Goal: Information Seeking & Learning: Compare options

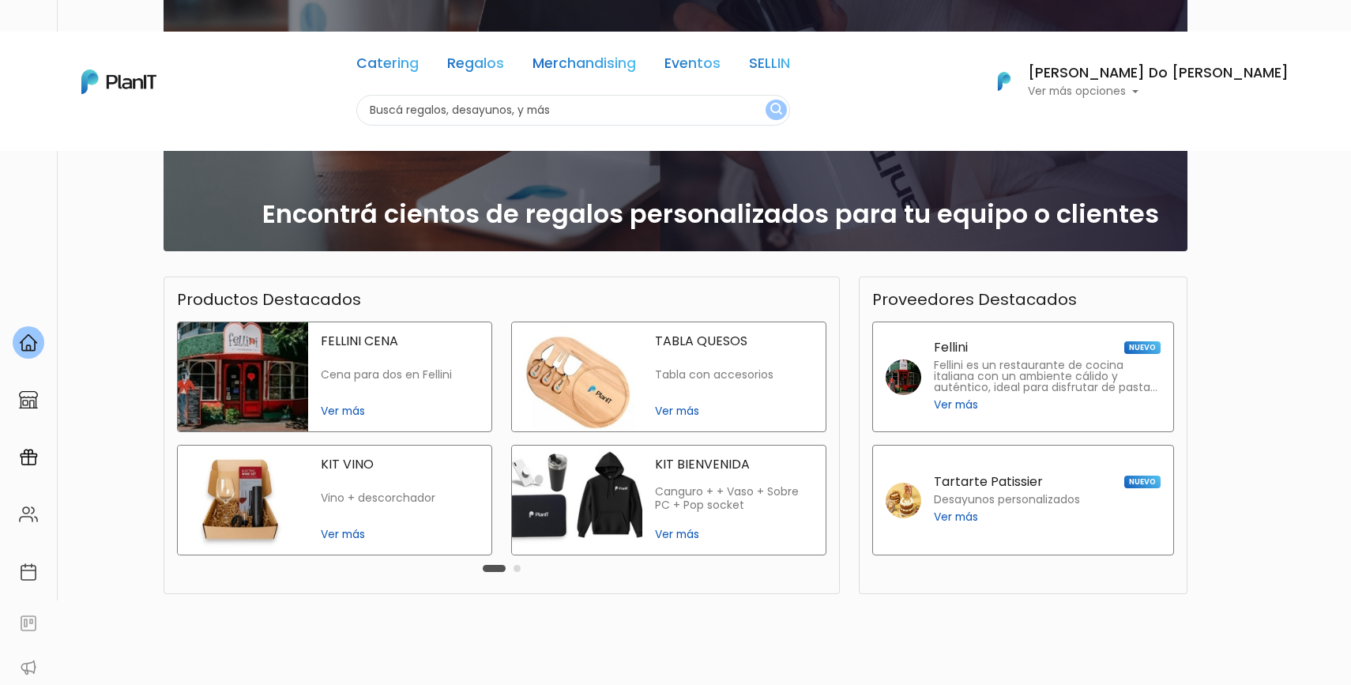
scroll to position [264, 0]
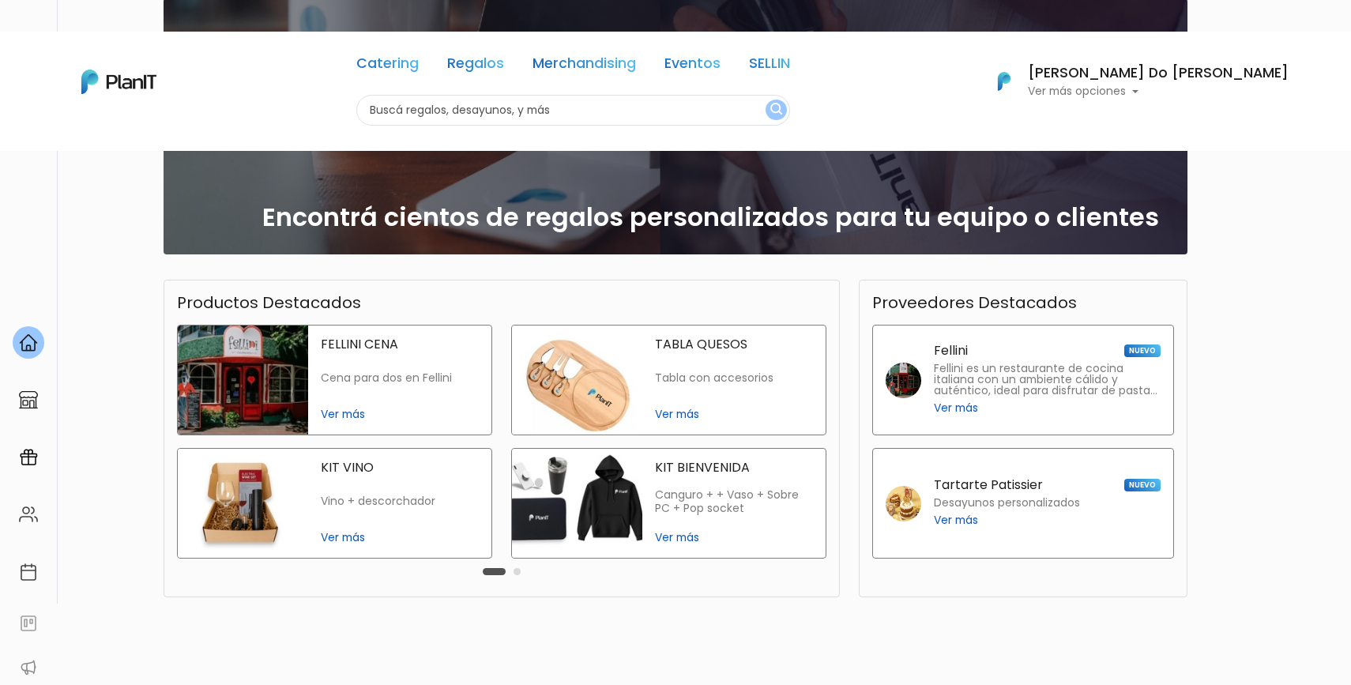
click at [670, 529] on span "Ver más" at bounding box center [734, 537] width 158 height 17
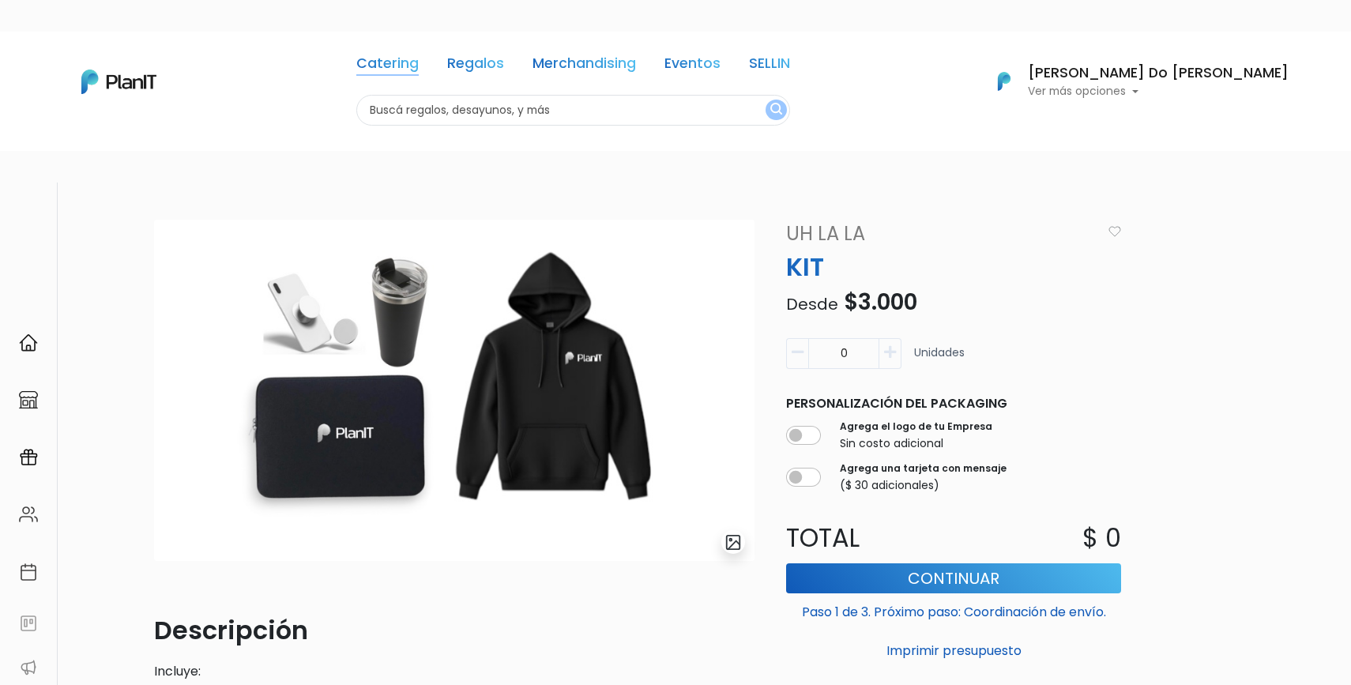
click at [419, 62] on link "Catering" at bounding box center [387, 66] width 62 height 19
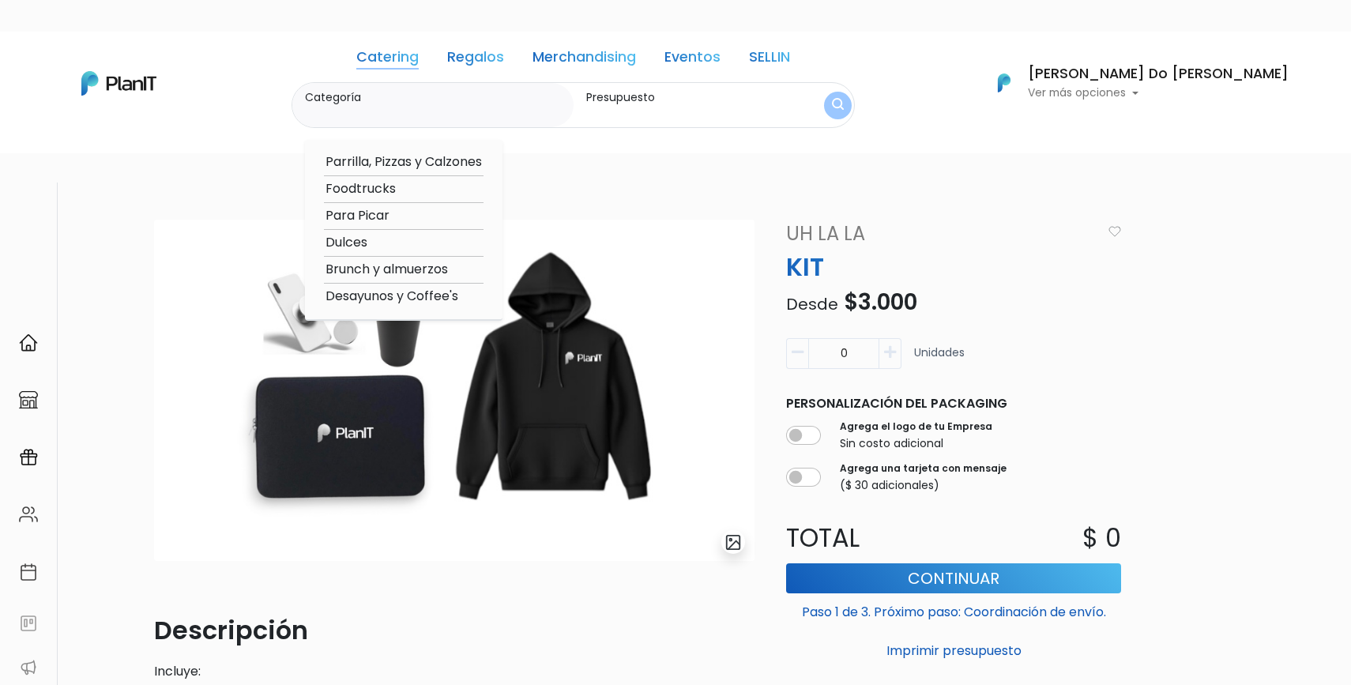
click at [404, 218] on option "Para Picar" at bounding box center [404, 216] width 160 height 20
type input "Para Picar"
type input "$0 - $1000"
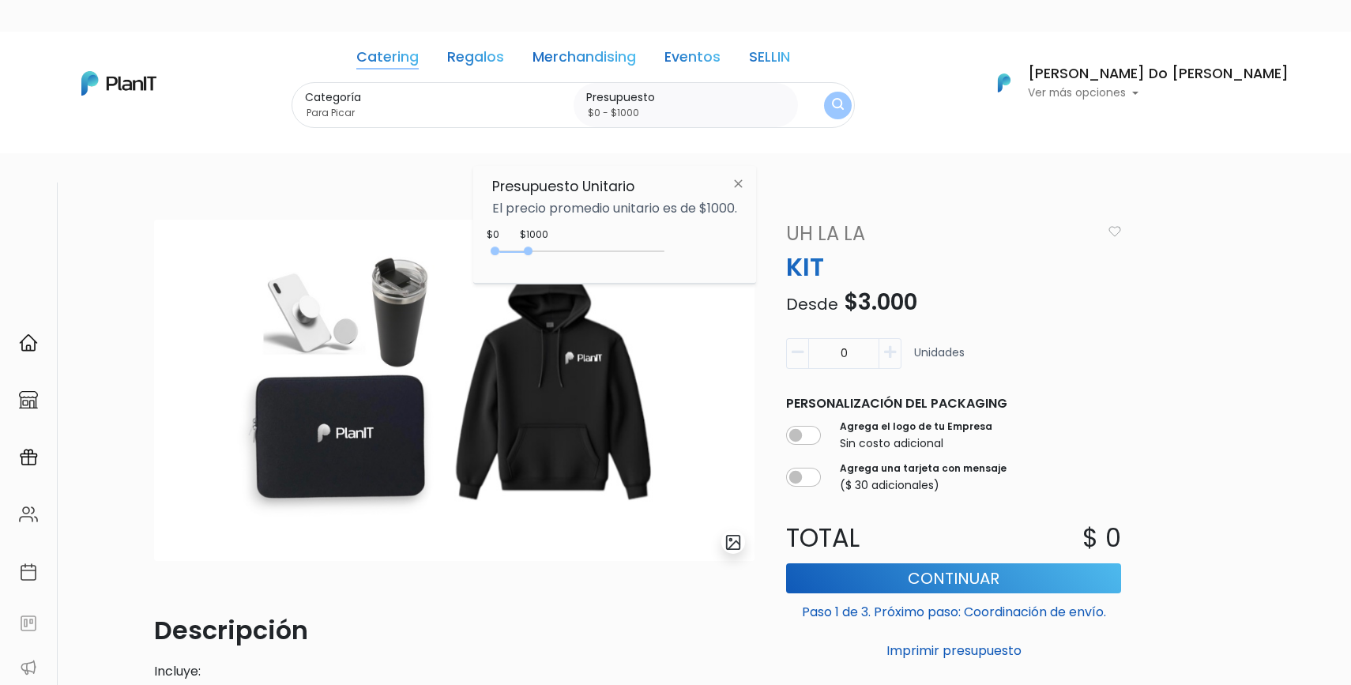
click at [844, 104] on img "submit" at bounding box center [838, 105] width 12 height 15
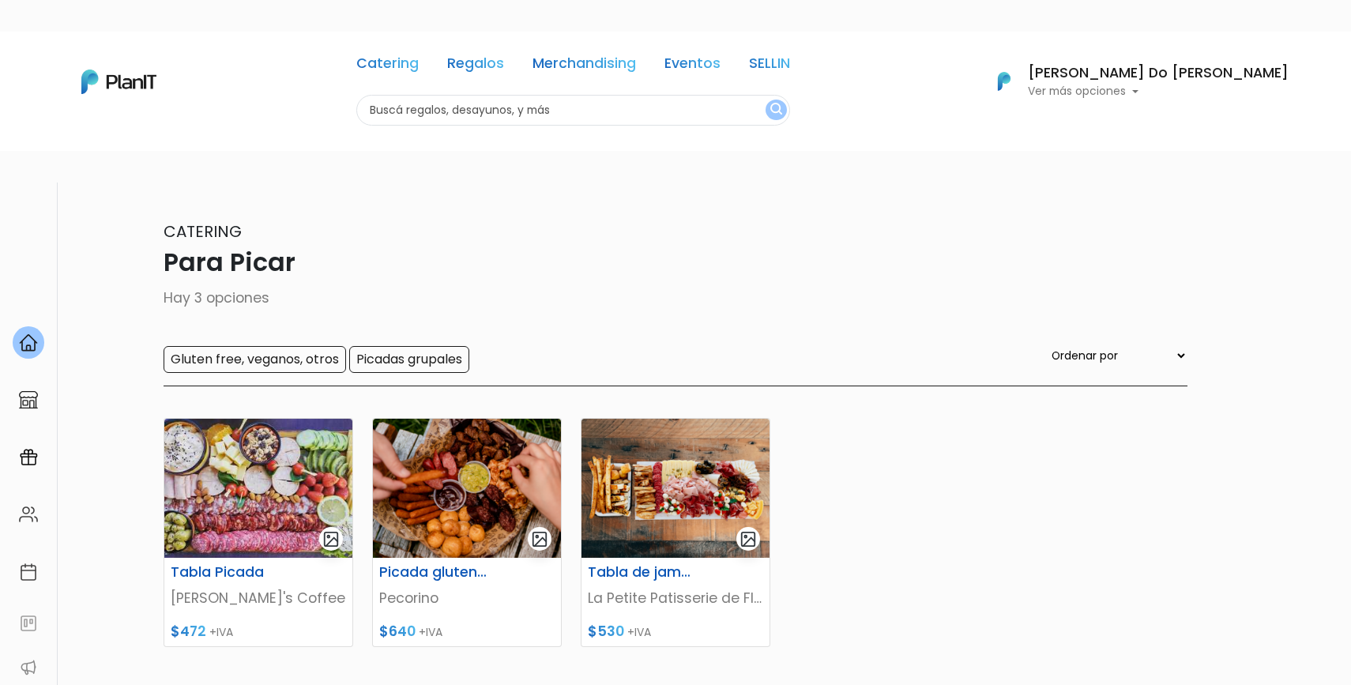
click at [350, 104] on div "Catering Regalos Merchandising Eventos SELLIN Para Picar | $0 - $1000 | Caterin…" at bounding box center [675, 82] width 1264 height 88
click at [419, 59] on link "Catering" at bounding box center [387, 66] width 62 height 19
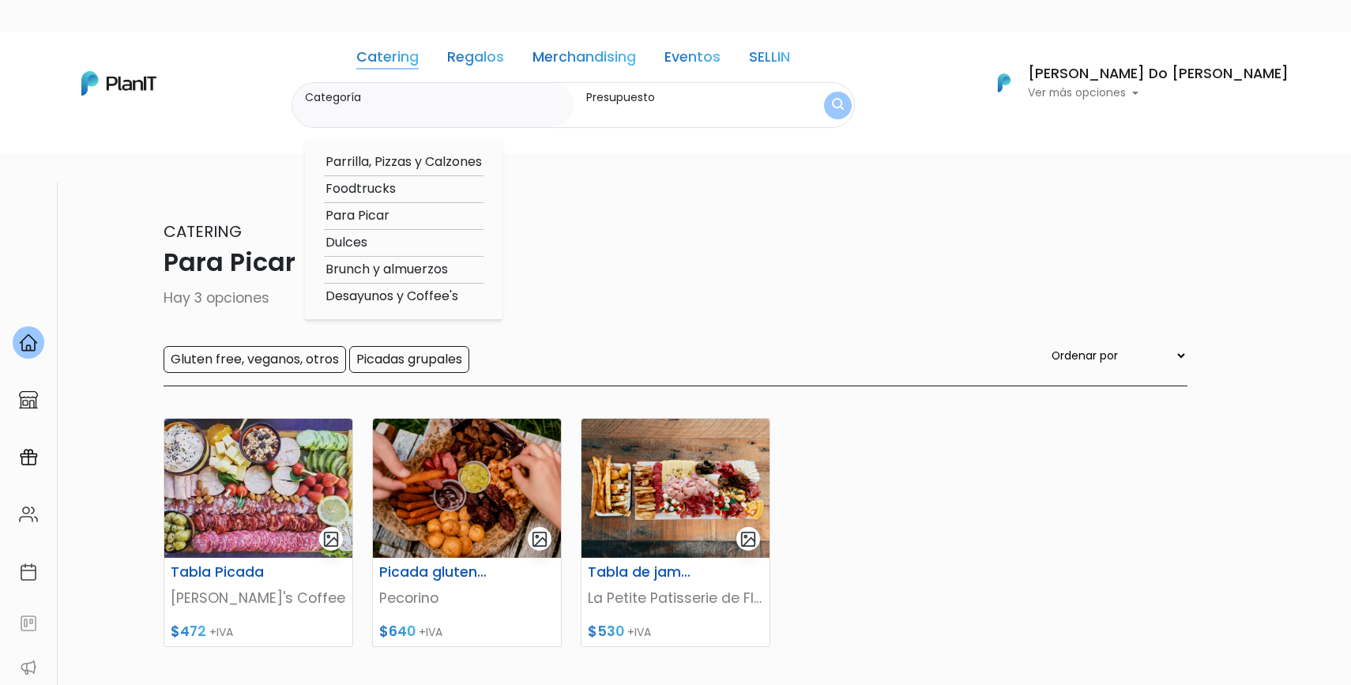
click at [721, 63] on link "Eventos" at bounding box center [693, 60] width 56 height 19
click at [844, 105] on img "submit" at bounding box center [838, 105] width 12 height 15
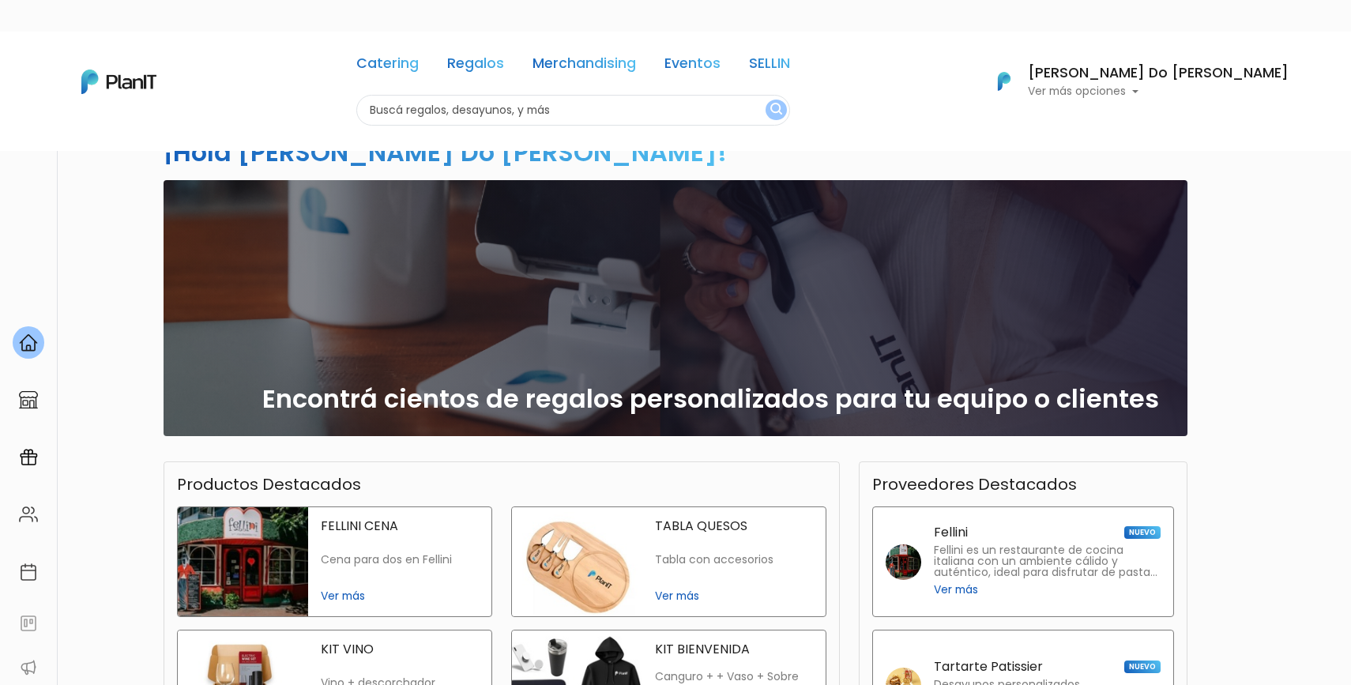
scroll to position [33, 0]
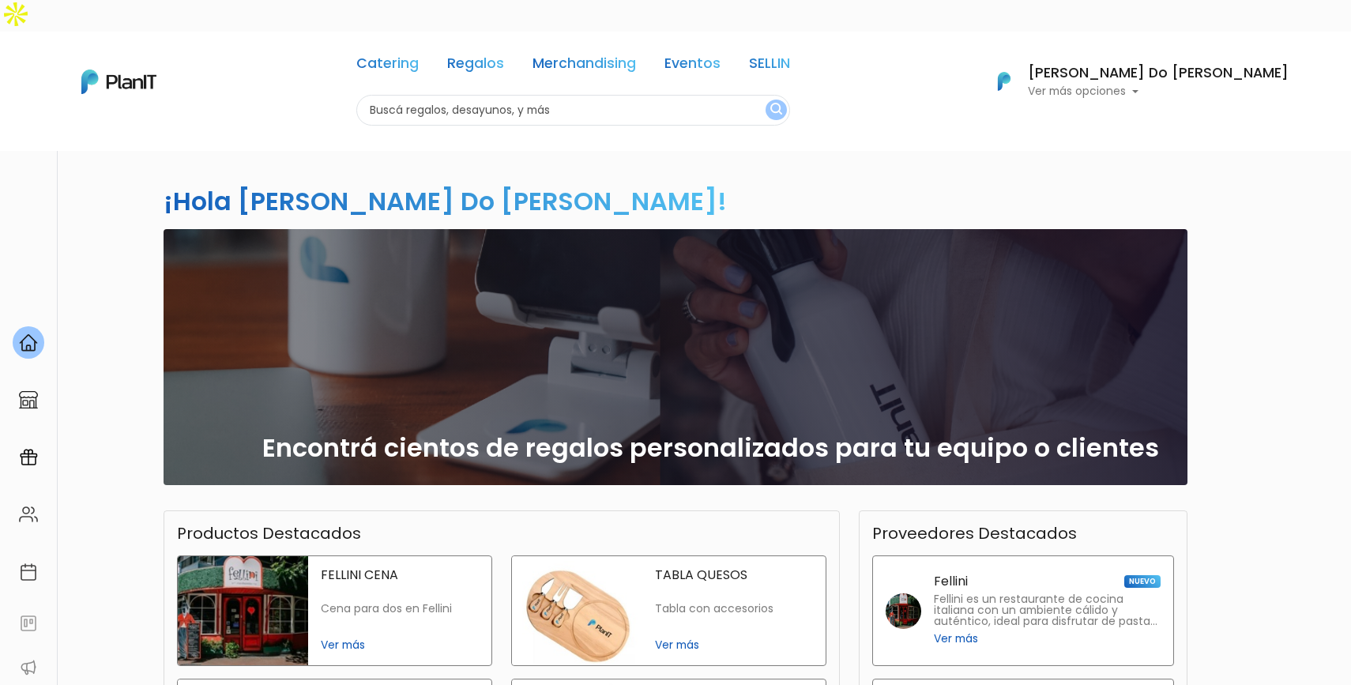
click at [710, 65] on div "Catering Regalos Merchandising Eventos SELLIN" at bounding box center [573, 66] width 434 height 57
click at [721, 65] on link "Eventos" at bounding box center [693, 66] width 56 height 19
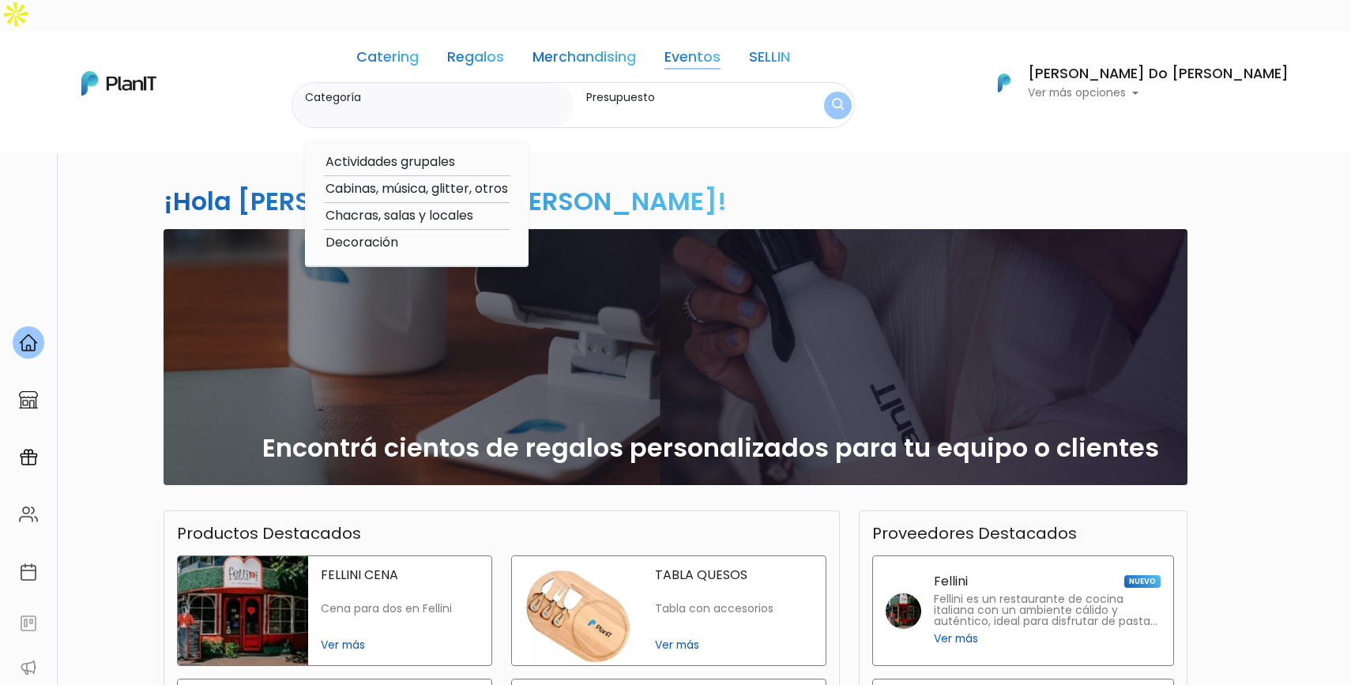
scroll to position [76, 0]
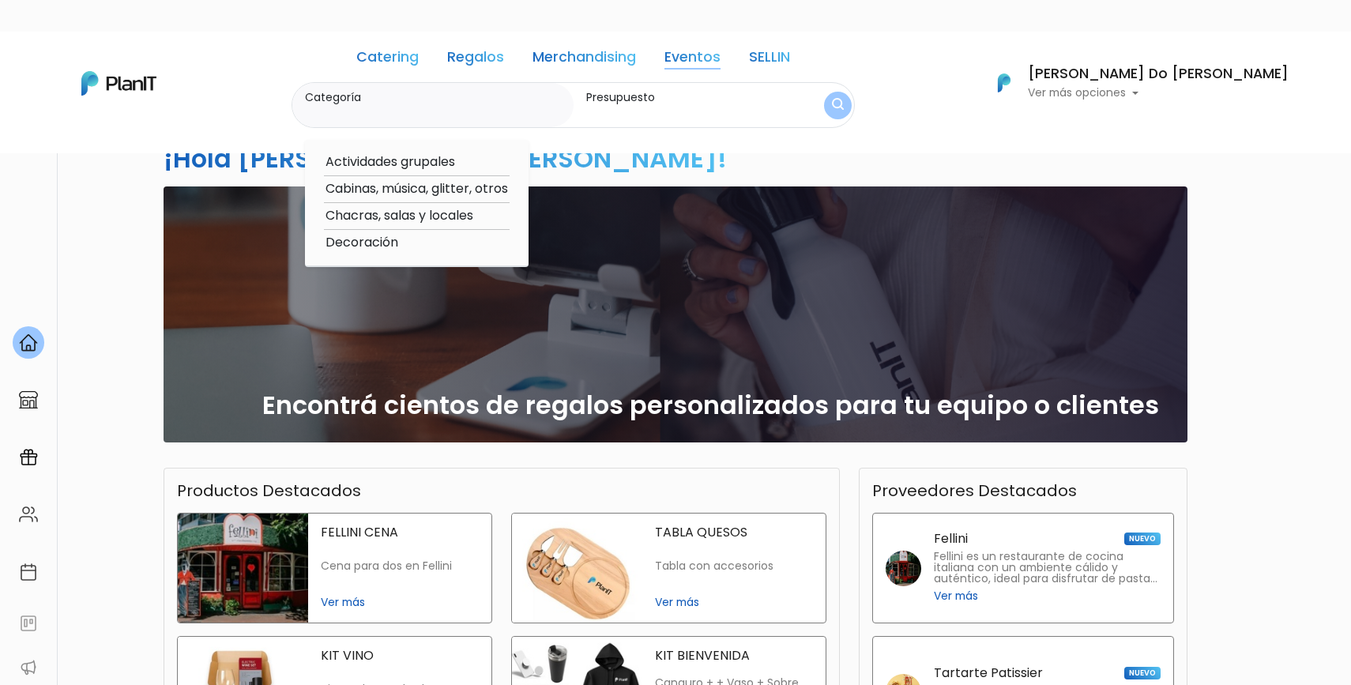
click at [451, 212] on option "Chacras, salas y locales" at bounding box center [417, 216] width 186 height 20
type input "Chacras, salas y locales"
type input "$0 - $1000"
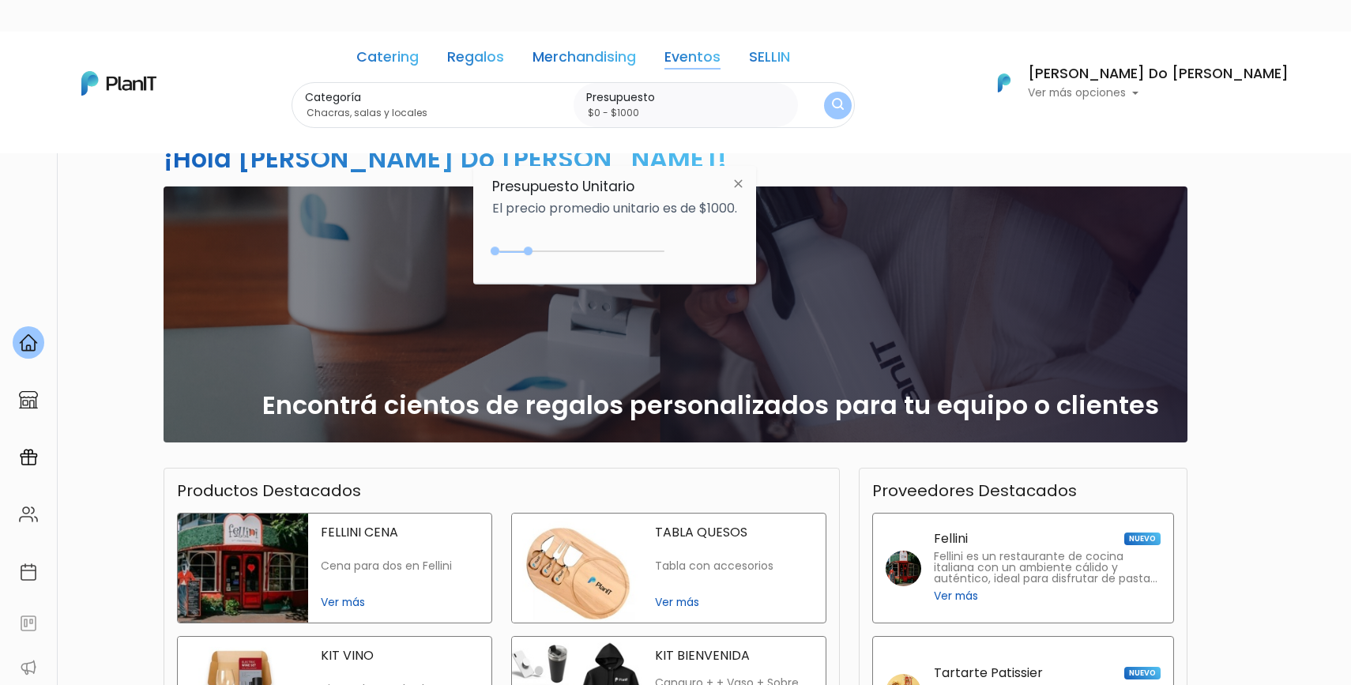
click at [852, 111] on button "submit" at bounding box center [838, 106] width 28 height 28
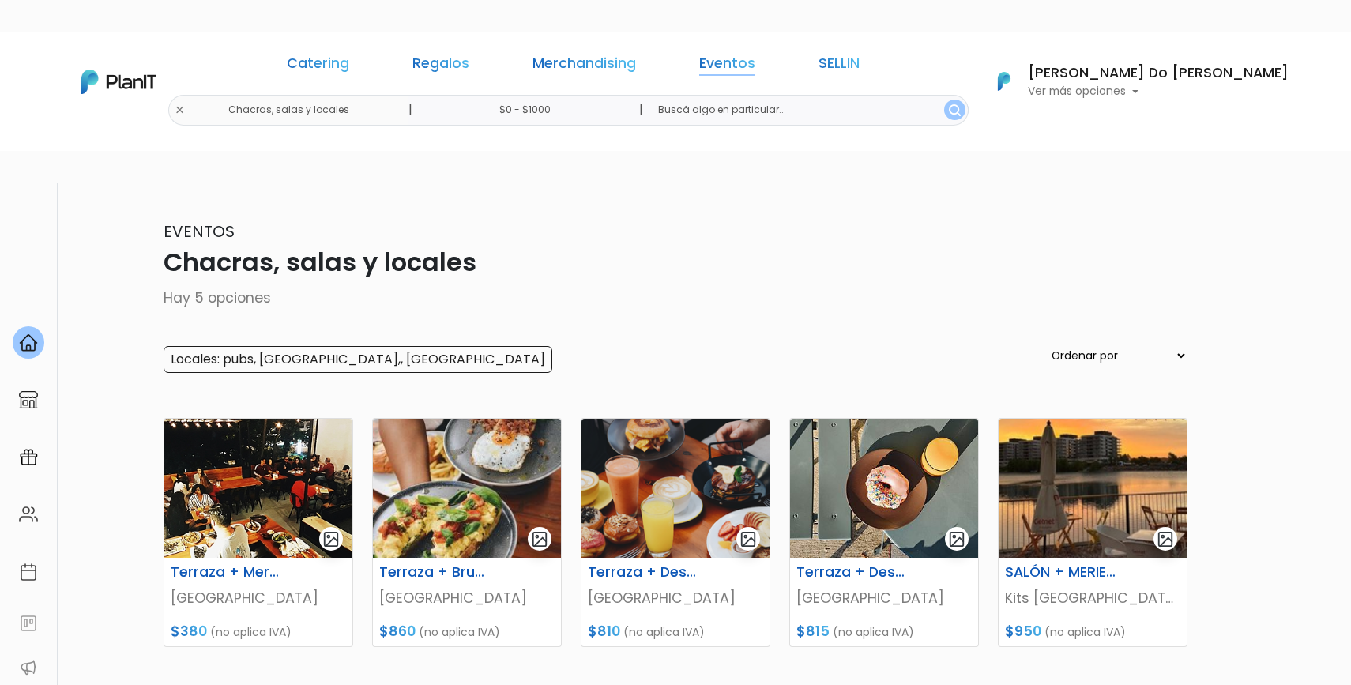
click at [755, 64] on link "Eventos" at bounding box center [727, 66] width 56 height 19
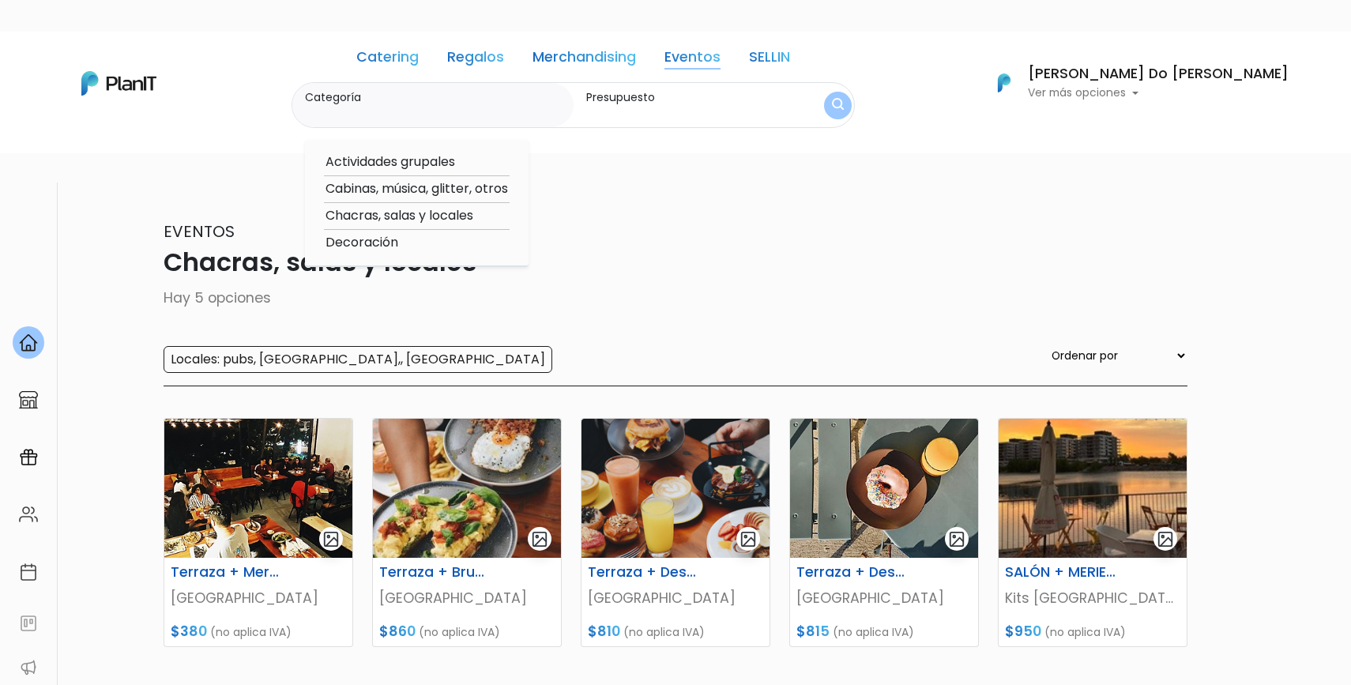
click at [790, 63] on link "SELLIN" at bounding box center [769, 60] width 41 height 19
click at [411, 269] on option "Sets Vino / Café" at bounding box center [413, 270] width 178 height 20
type input "Sets Vino / Café"
type input "$0 - $1000"
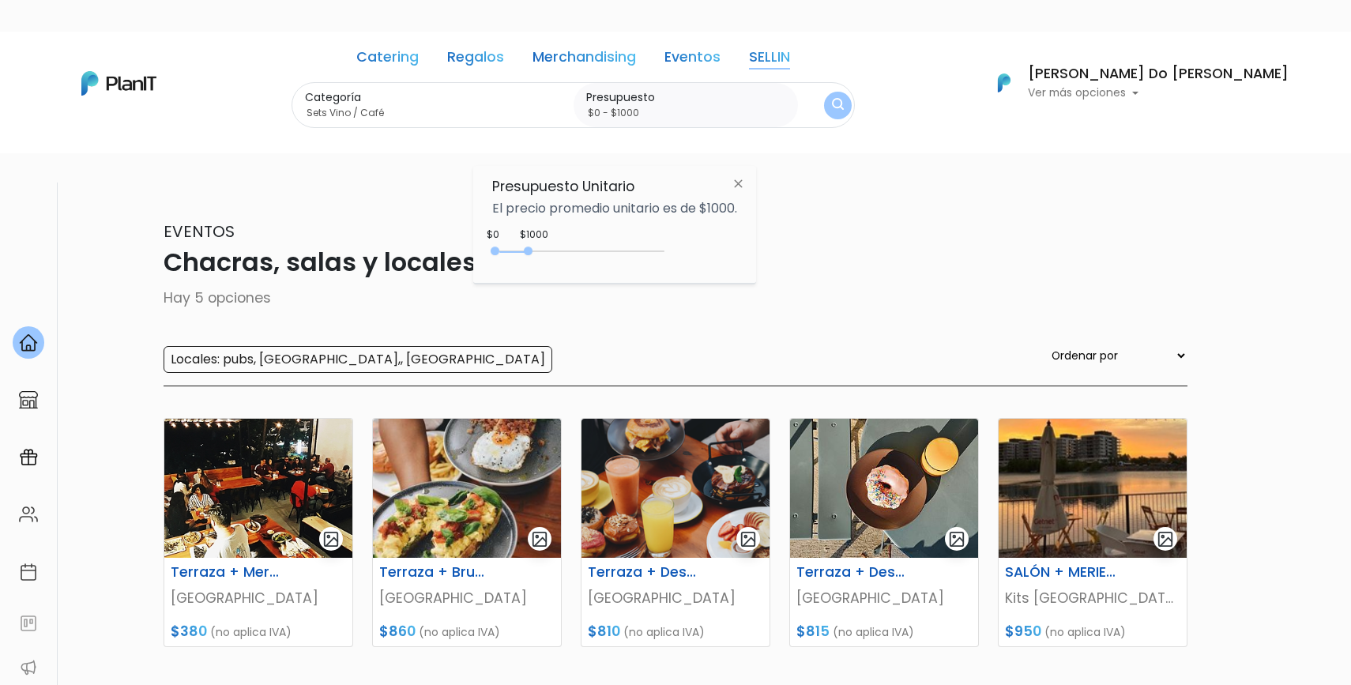
click at [844, 103] on img "submit" at bounding box center [838, 105] width 12 height 15
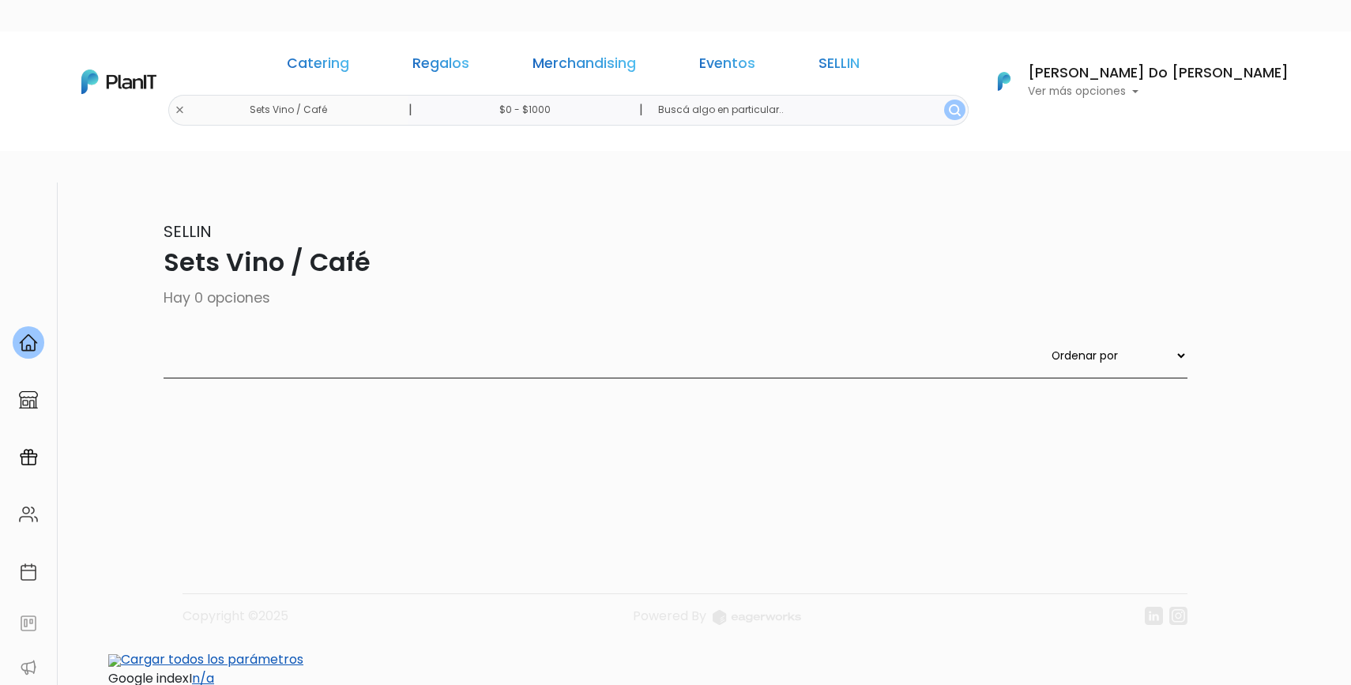
click at [631, 110] on input "$0 - $1000" at bounding box center [529, 110] width 240 height 31
click at [527, 243] on div "0 : 1000 0 1000 0,1000" at bounding box center [582, 251] width 166 height 19
type input "$0 - Más de $5000"
drag, startPoint x: 527, startPoint y: 243, endPoint x: 725, endPoint y: 225, distance: 199.2
click at [725, 226] on div "Presupuesto Unitario El precio promedio unitario es de $1000. +$5000 $0 0 : 500…" at bounding box center [614, 223] width 283 height 118
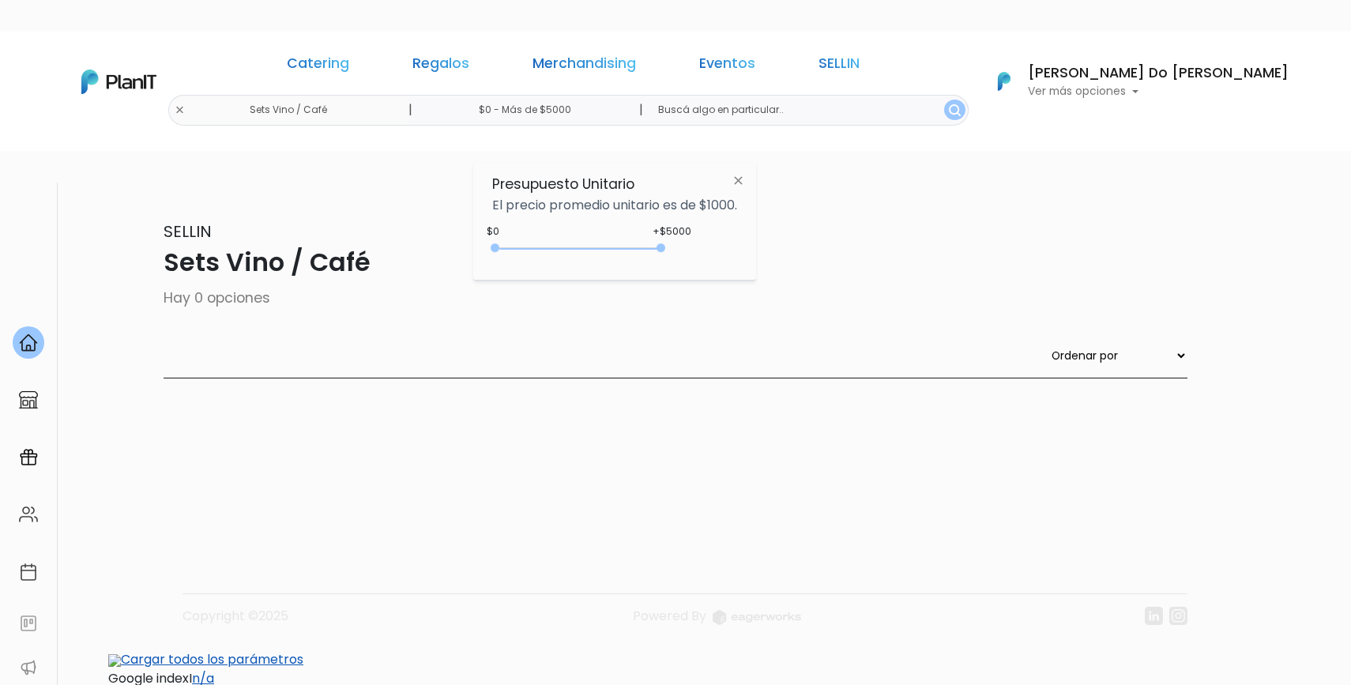
click at [826, 182] on div "0 resultados SELLIN Sets Vino / Café Hay 0 opciones Ordenar por Menor Precio Ma…" at bounding box center [675, 350] width 1043 height 336
click at [887, 117] on input "text" at bounding box center [807, 110] width 323 height 31
click at [949, 110] on img "submit" at bounding box center [955, 110] width 12 height 12
click at [350, 109] on div "Catering Regalos Merchandising Eventos SELLIN Sets Vino / Café | $0 - $5000 | C…" at bounding box center [675, 82] width 1264 height 88
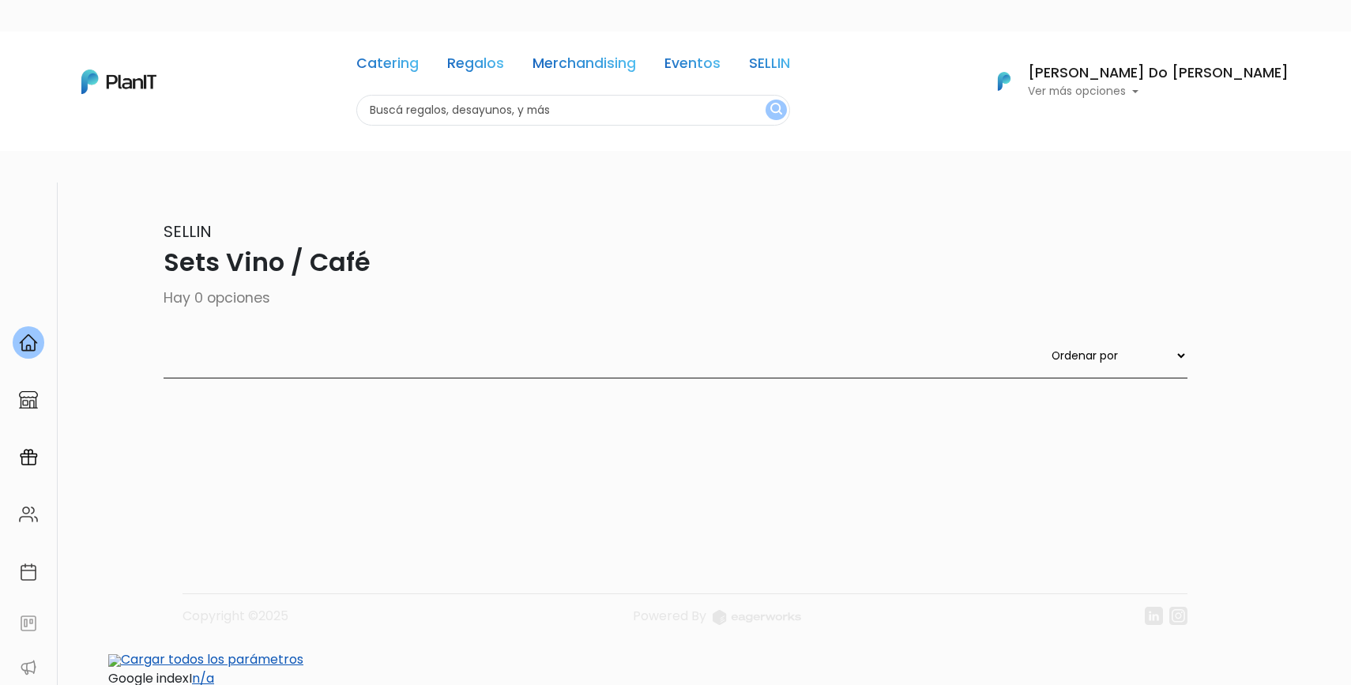
click at [543, 115] on input "text" at bounding box center [573, 110] width 434 height 31
click at [109, 92] on img at bounding box center [118, 82] width 75 height 24
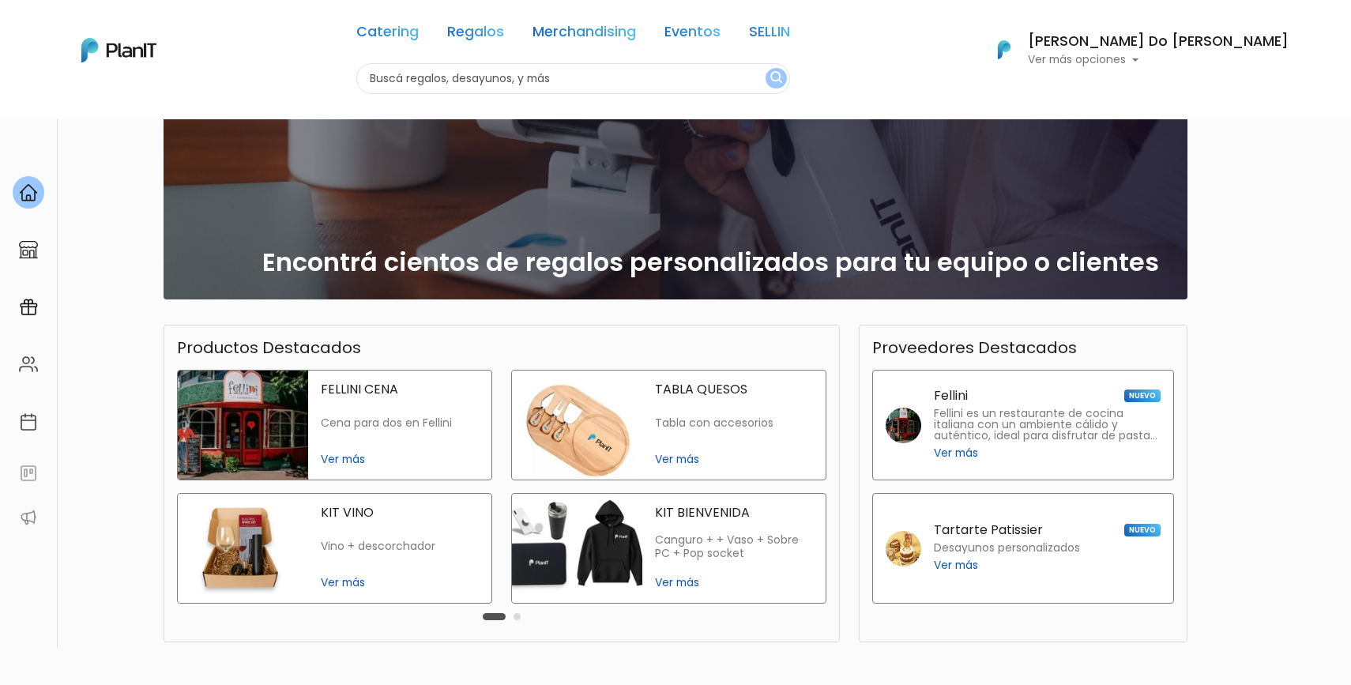
scroll to position [271, 0]
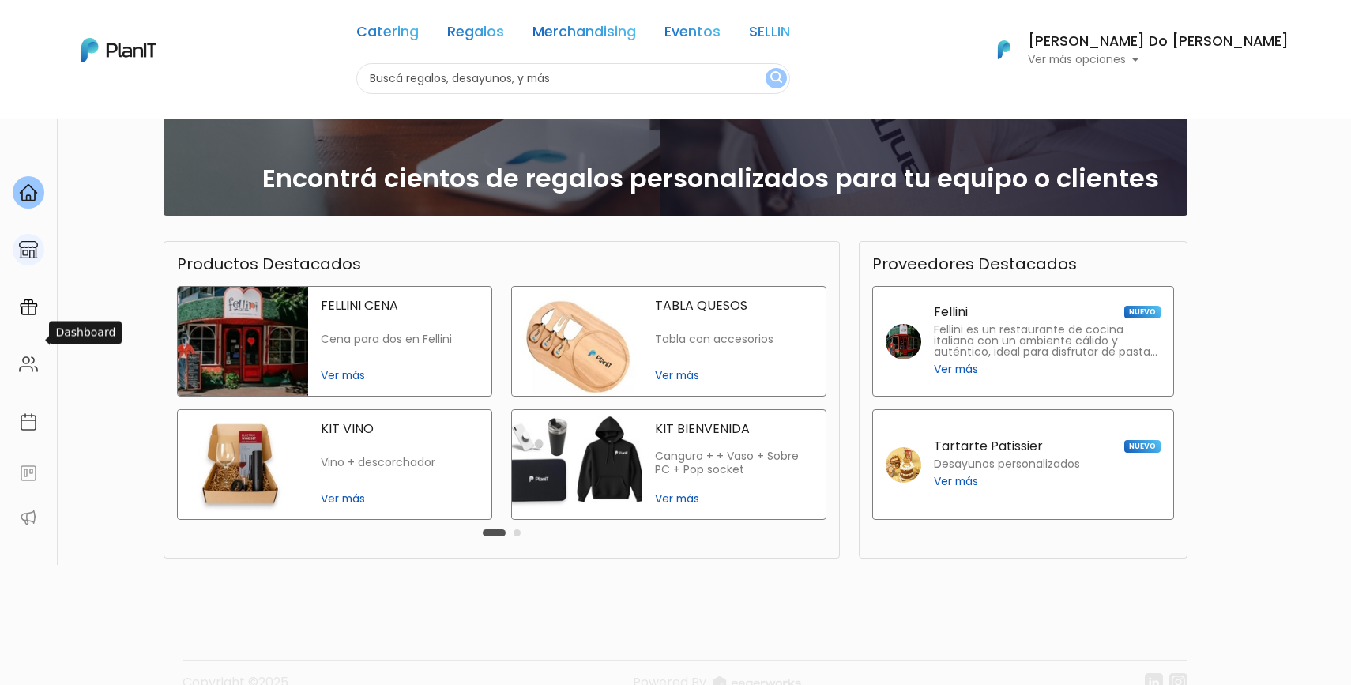
click at [32, 259] on img at bounding box center [28, 249] width 19 height 19
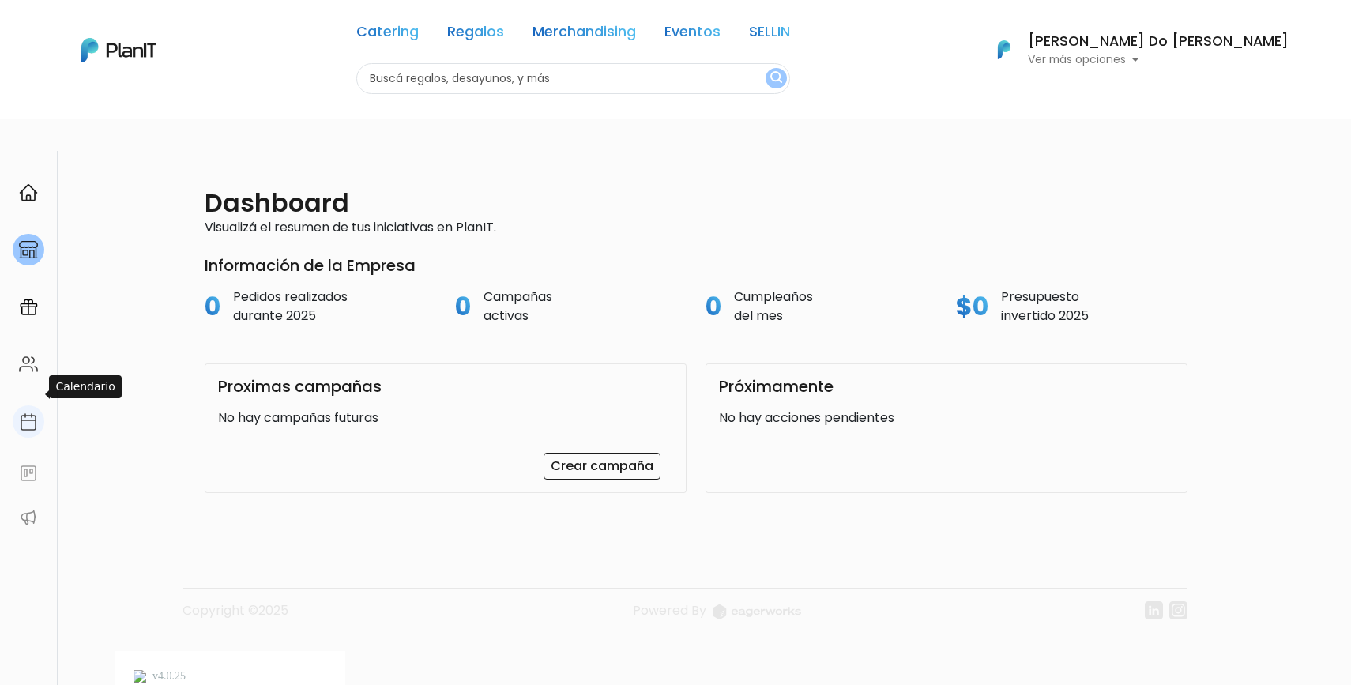
click at [26, 413] on img at bounding box center [28, 422] width 19 height 19
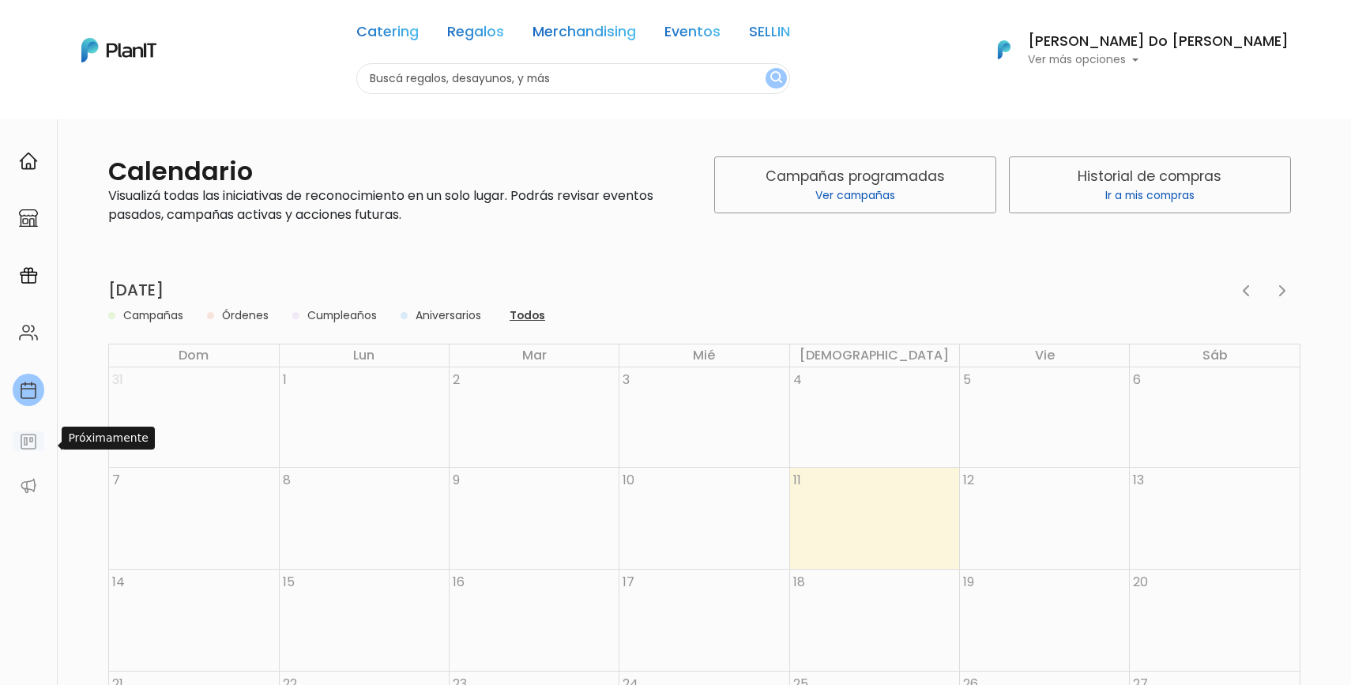
click at [32, 447] on img at bounding box center [28, 441] width 19 height 19
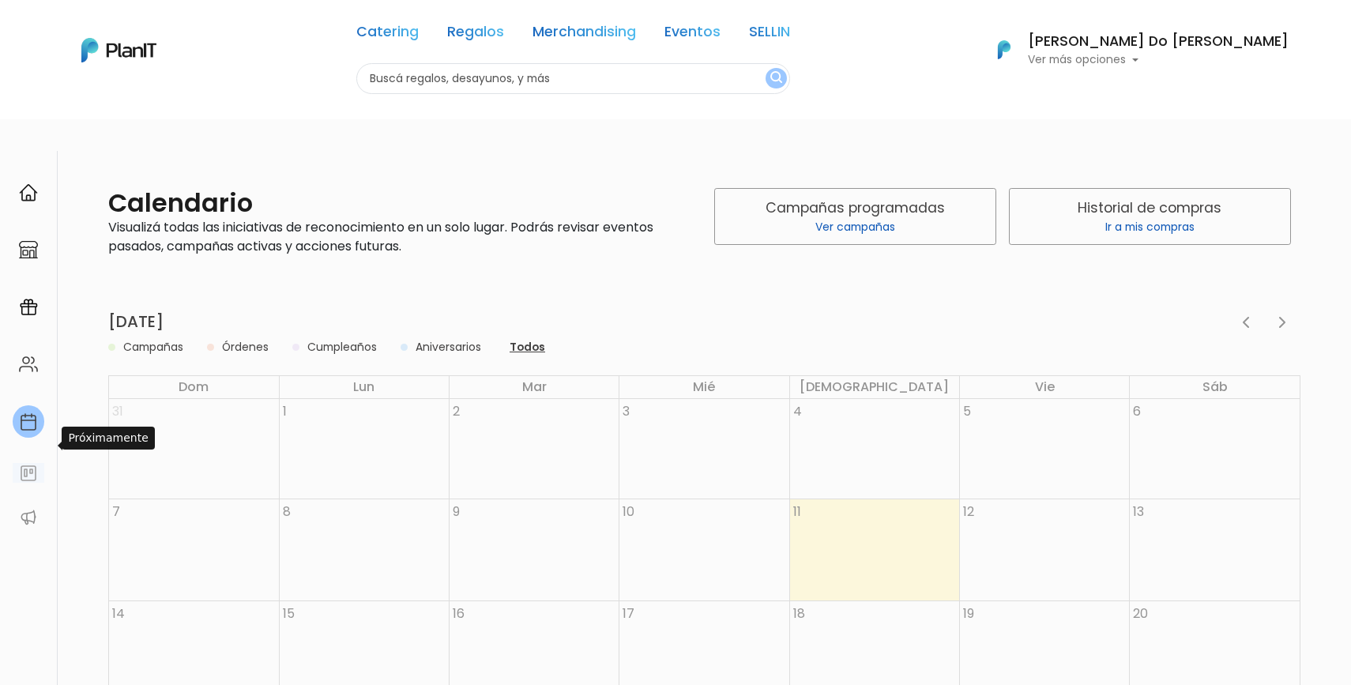
click at [22, 464] on img at bounding box center [28, 473] width 19 height 19
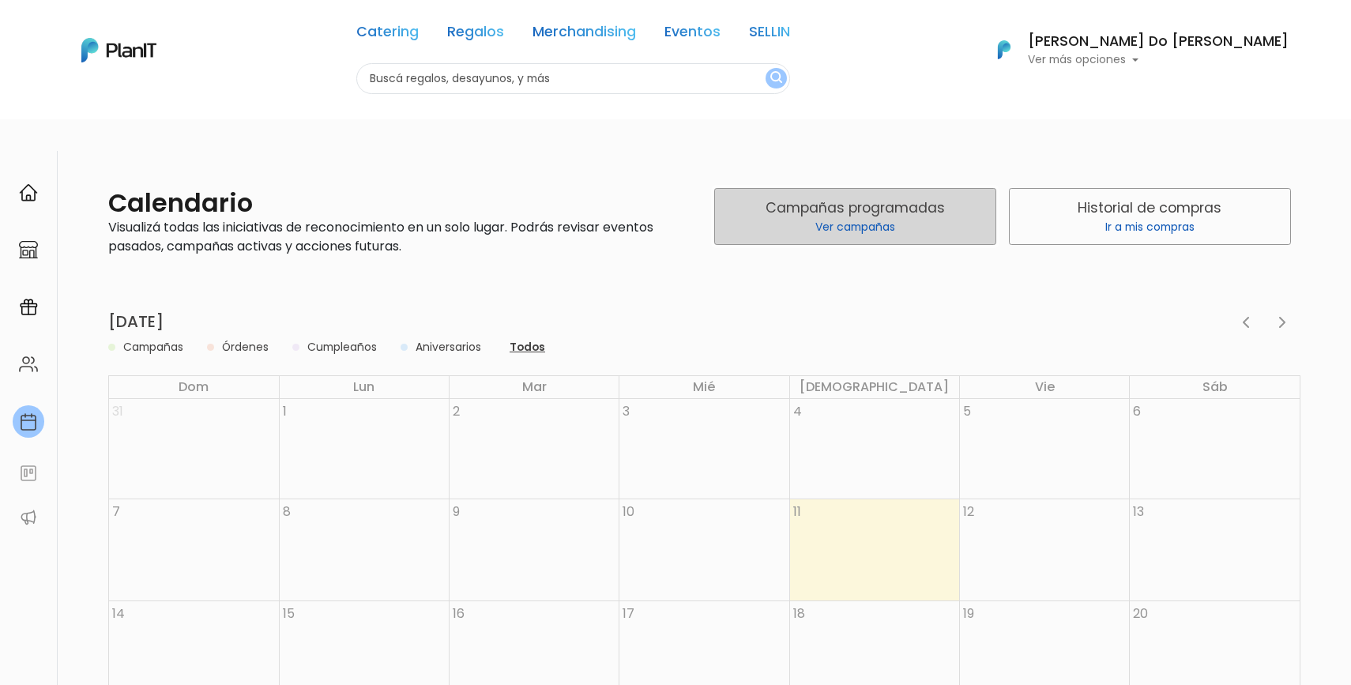
click at [827, 219] on p "Ver campañas" at bounding box center [856, 227] width 262 height 17
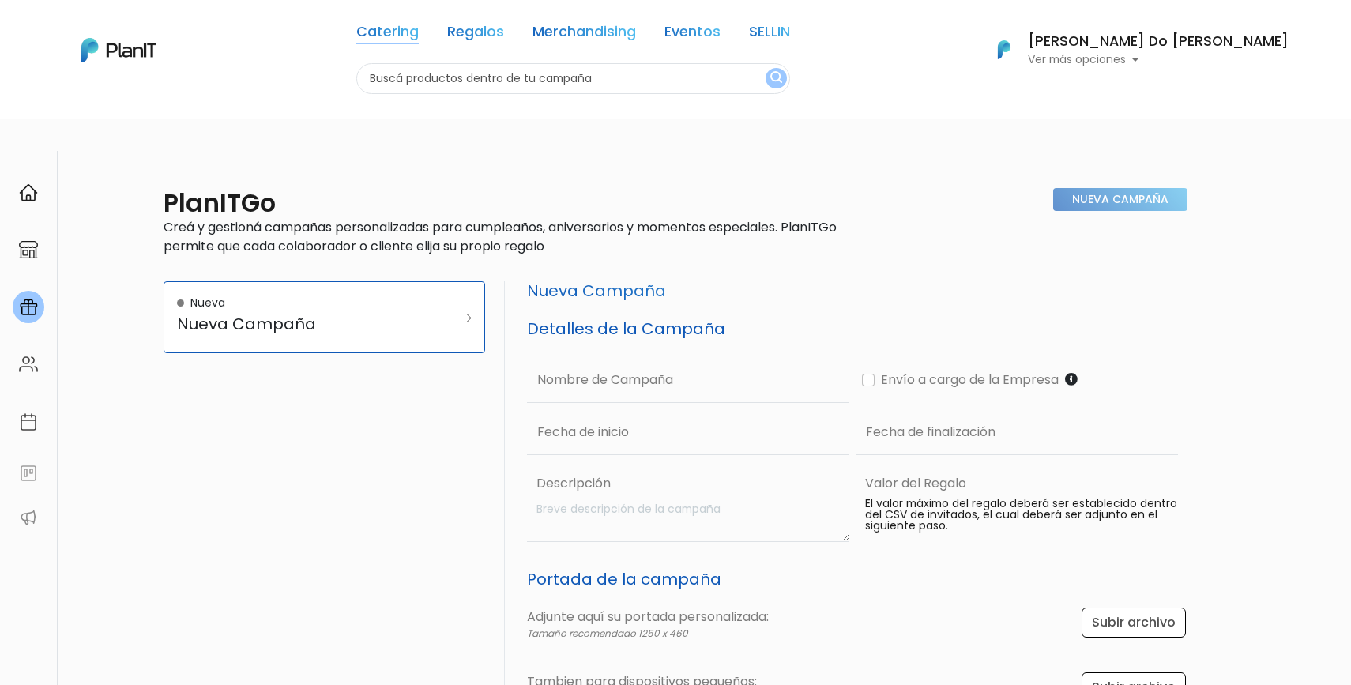
click at [419, 29] on link "Catering" at bounding box center [387, 34] width 62 height 19
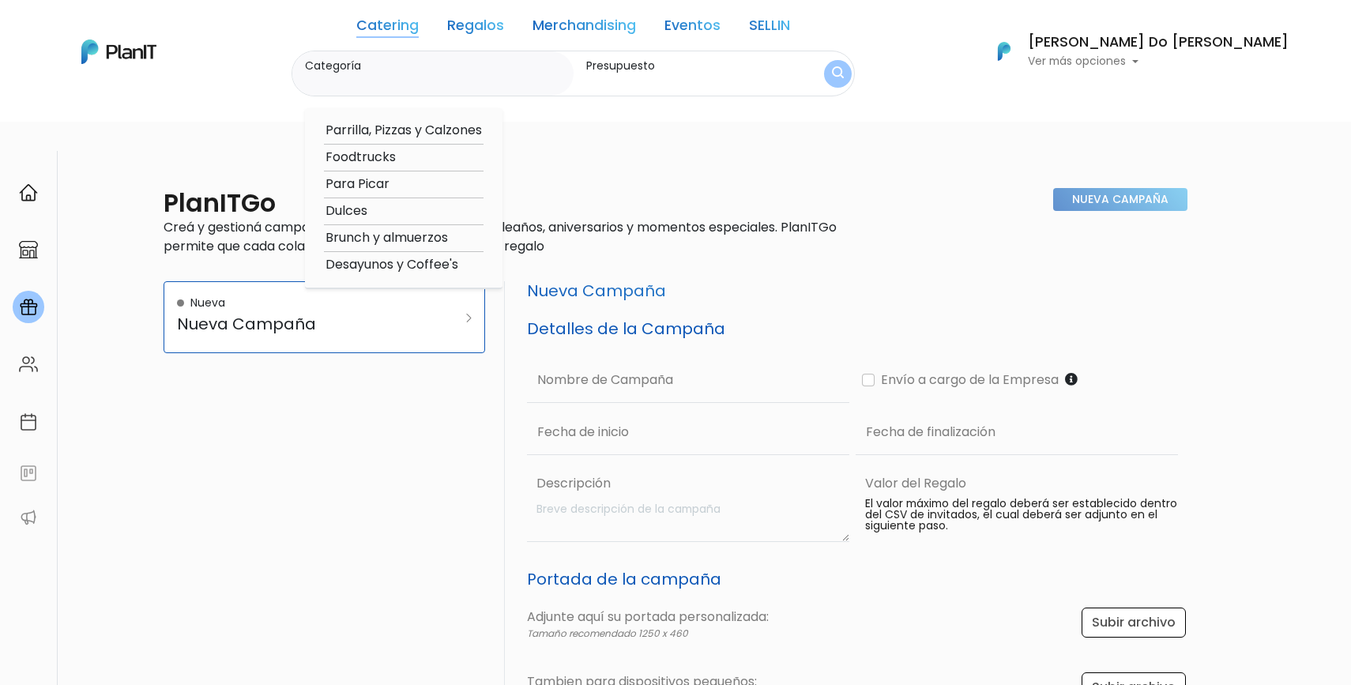
click at [423, 154] on option "Foodtrucks" at bounding box center [404, 158] width 160 height 20
type input "Foodtrucks"
type input "$0 - $1000"
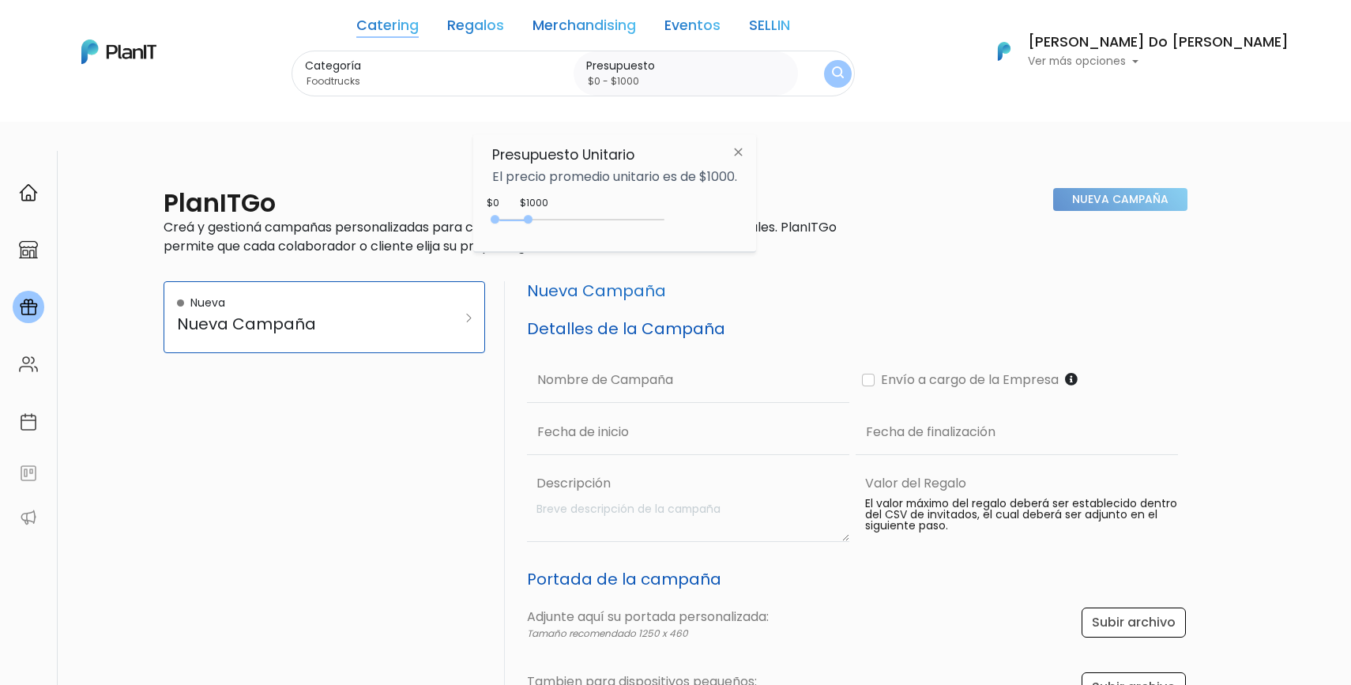
click at [844, 70] on img "submit" at bounding box center [838, 73] width 12 height 15
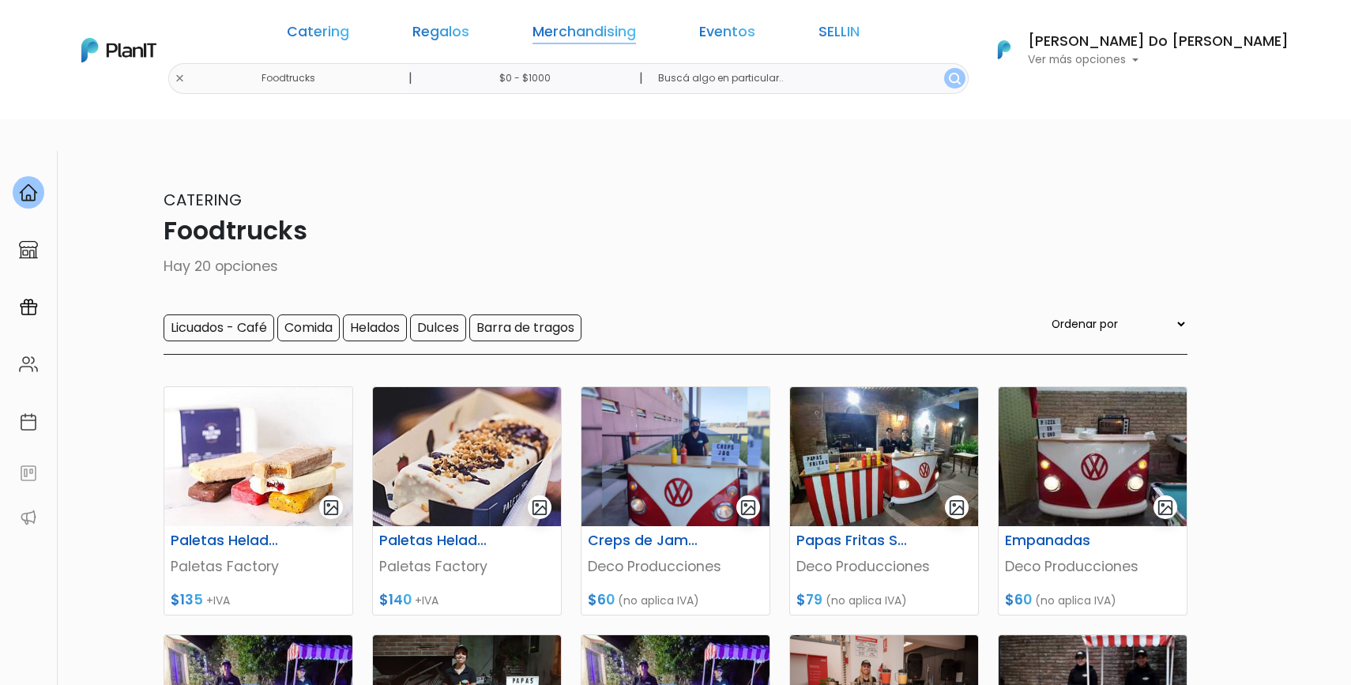
click at [636, 25] on link "Merchandising" at bounding box center [585, 34] width 104 height 19
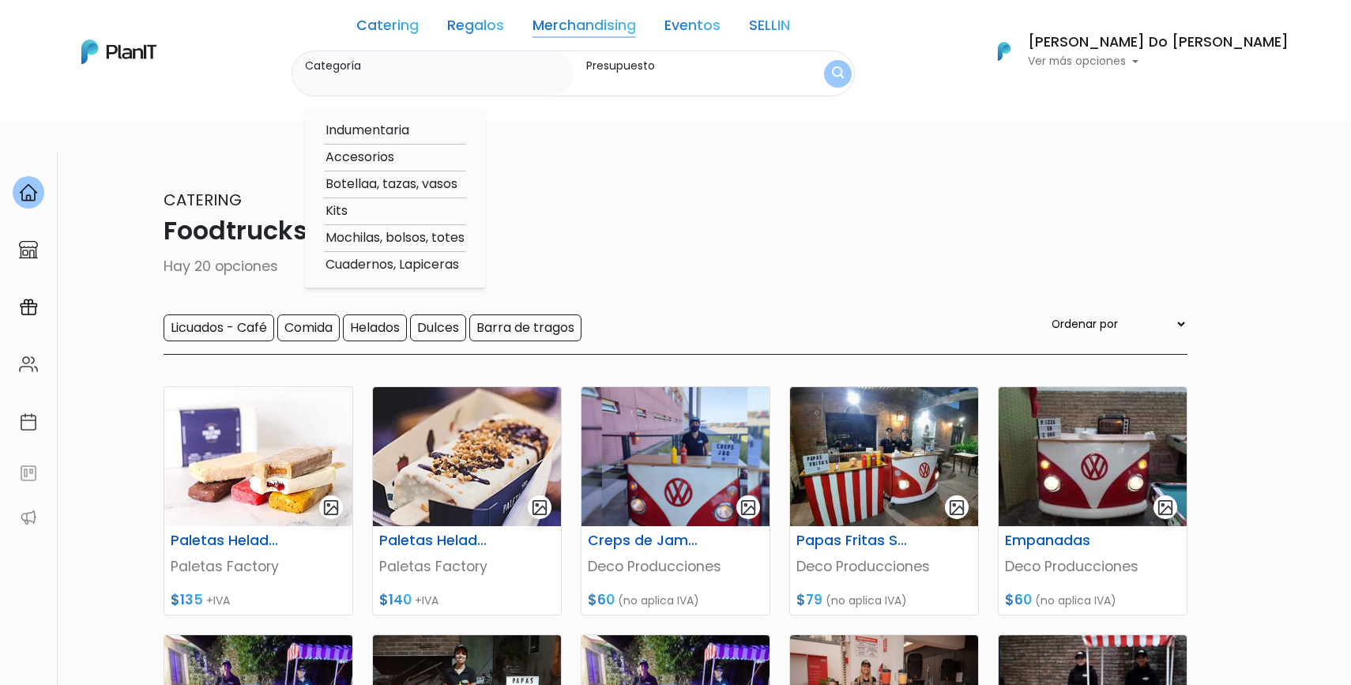
click at [424, 126] on option "Indumentaria" at bounding box center [395, 131] width 142 height 20
type input "Indumentaria"
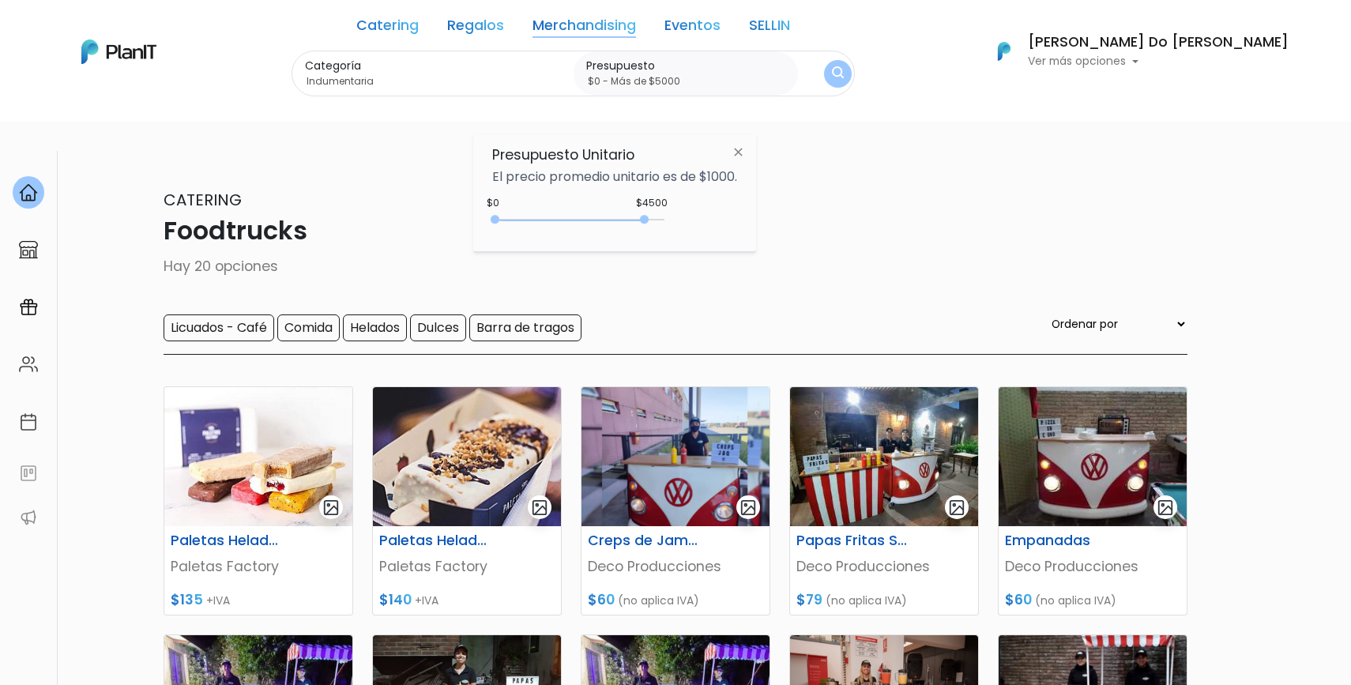
type input "$0 - Más de $5000"
drag, startPoint x: 529, startPoint y: 217, endPoint x: 674, endPoint y: 219, distance: 144.6
click at [674, 219] on div "$4500 $0 0 : 4500 0 4500 0,5000" at bounding box center [614, 223] width 245 height 32
click at [854, 61] on button "submit" at bounding box center [839, 74] width 32 height 32
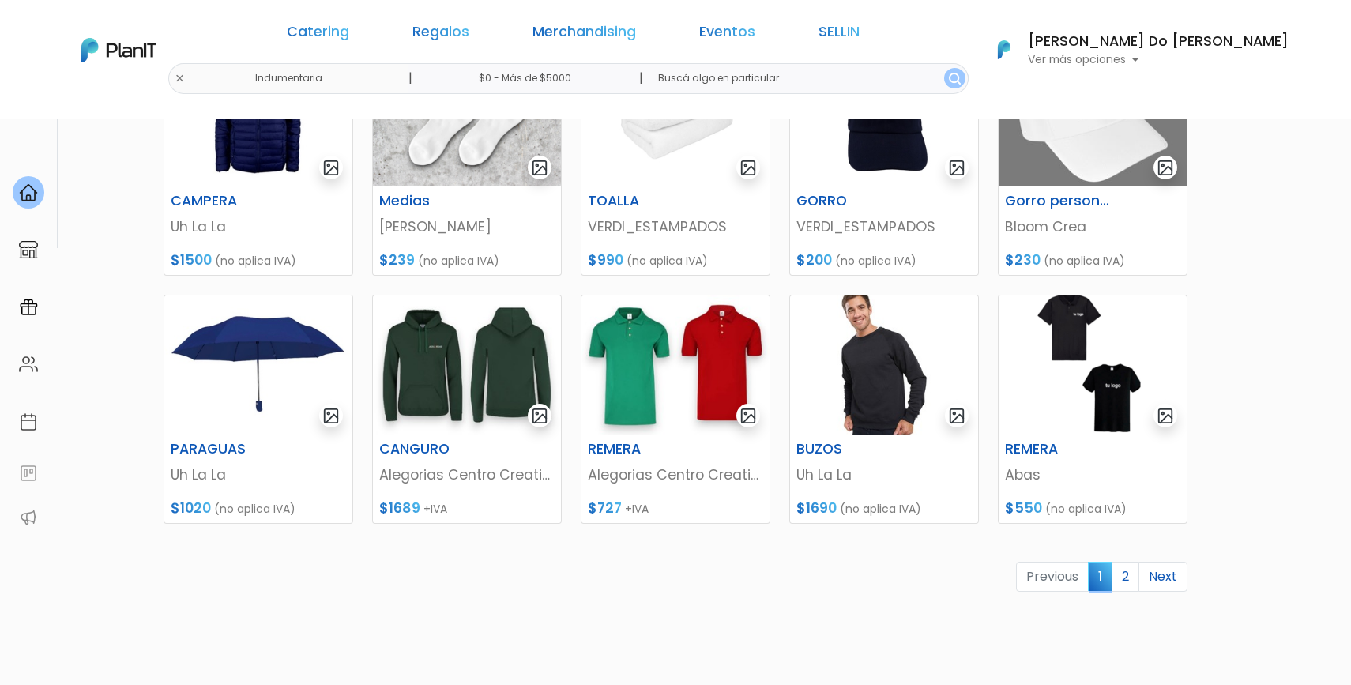
scroll to position [590, 0]
